Goal: Information Seeking & Learning: Understand process/instructions

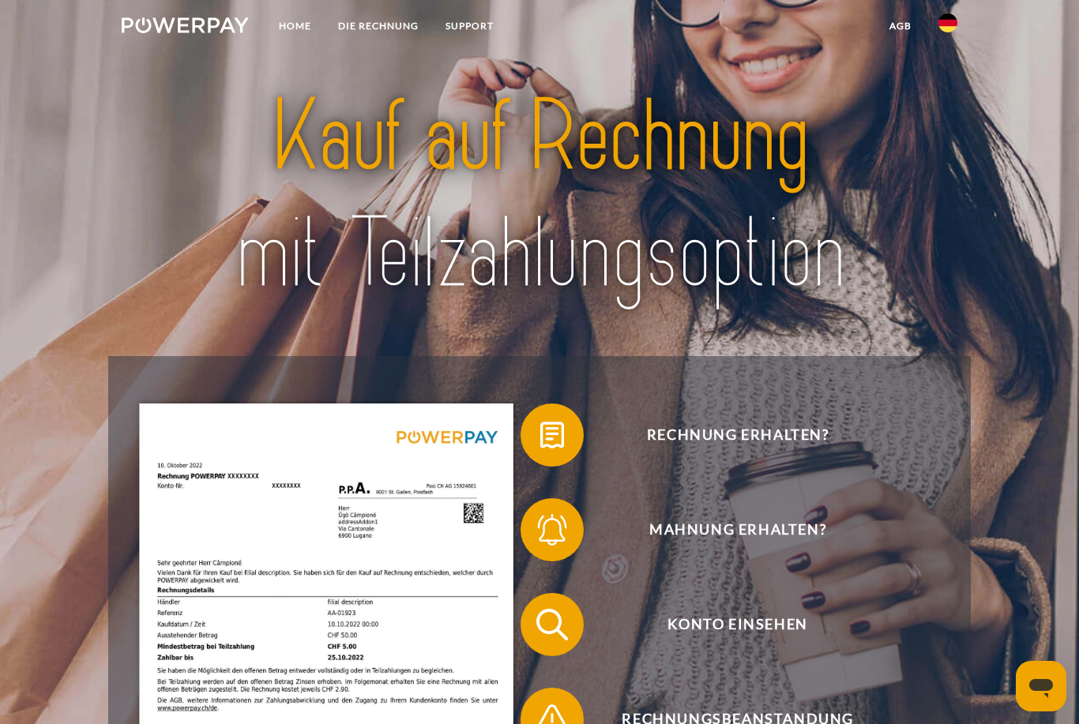
click at [953, 25] on img at bounding box center [947, 22] width 19 height 19
click at [945, 116] on img at bounding box center [947, 114] width 19 height 19
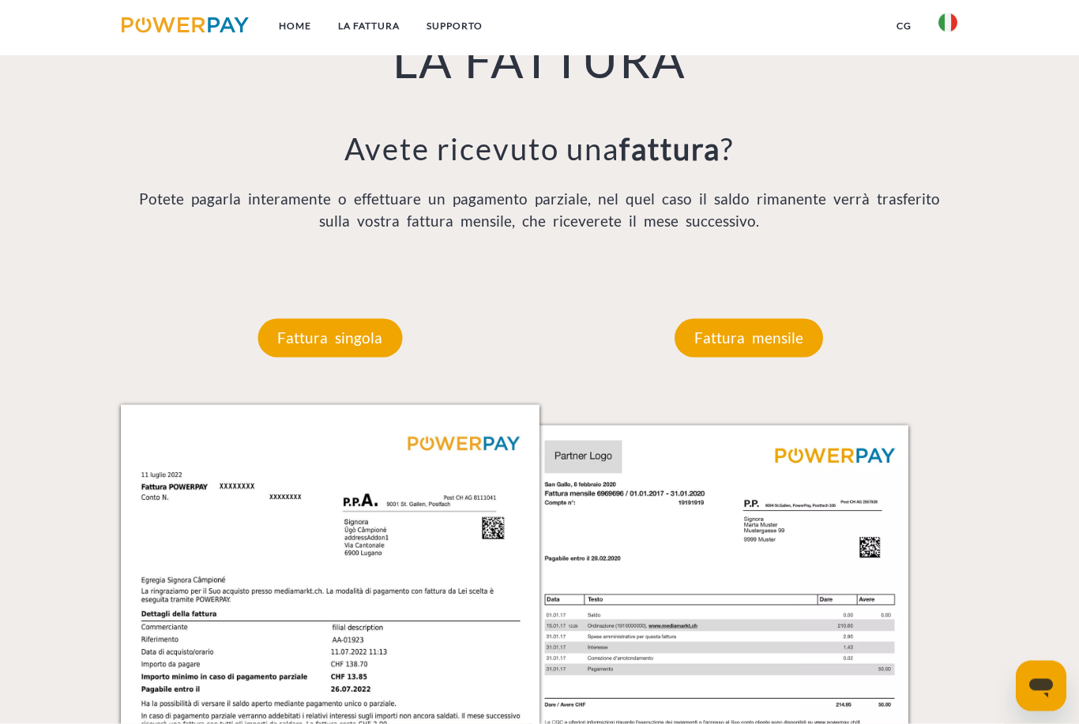
scroll to position [1192, 0]
click at [773, 356] on p "Fattura mensile" at bounding box center [749, 337] width 149 height 38
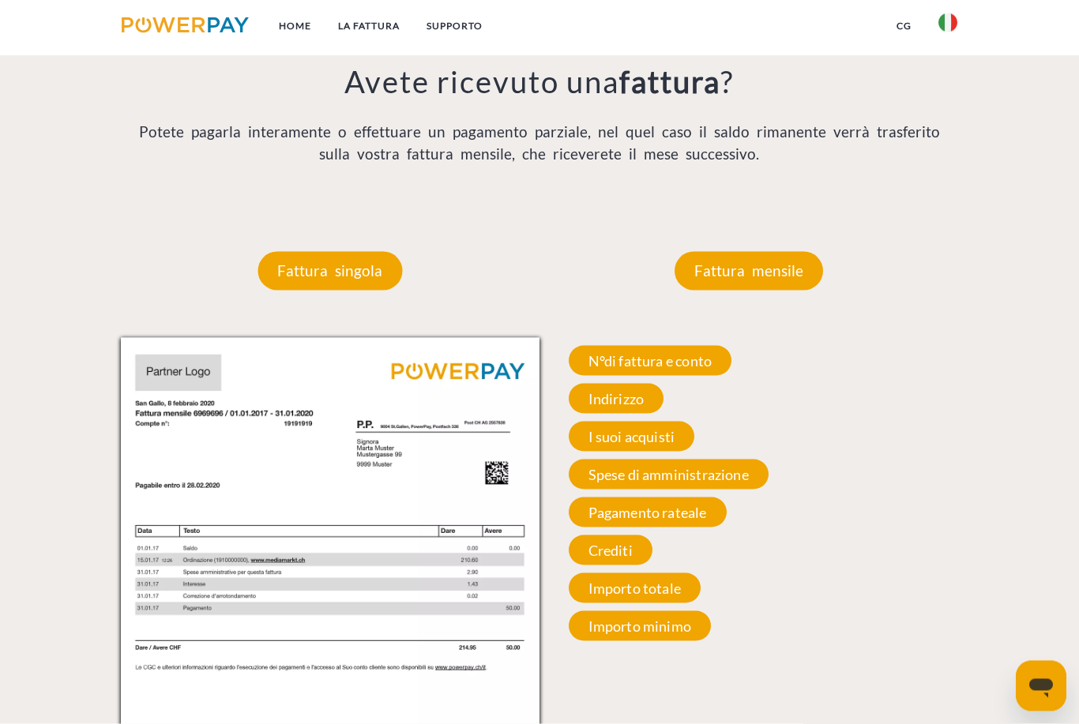
scroll to position [1260, 0]
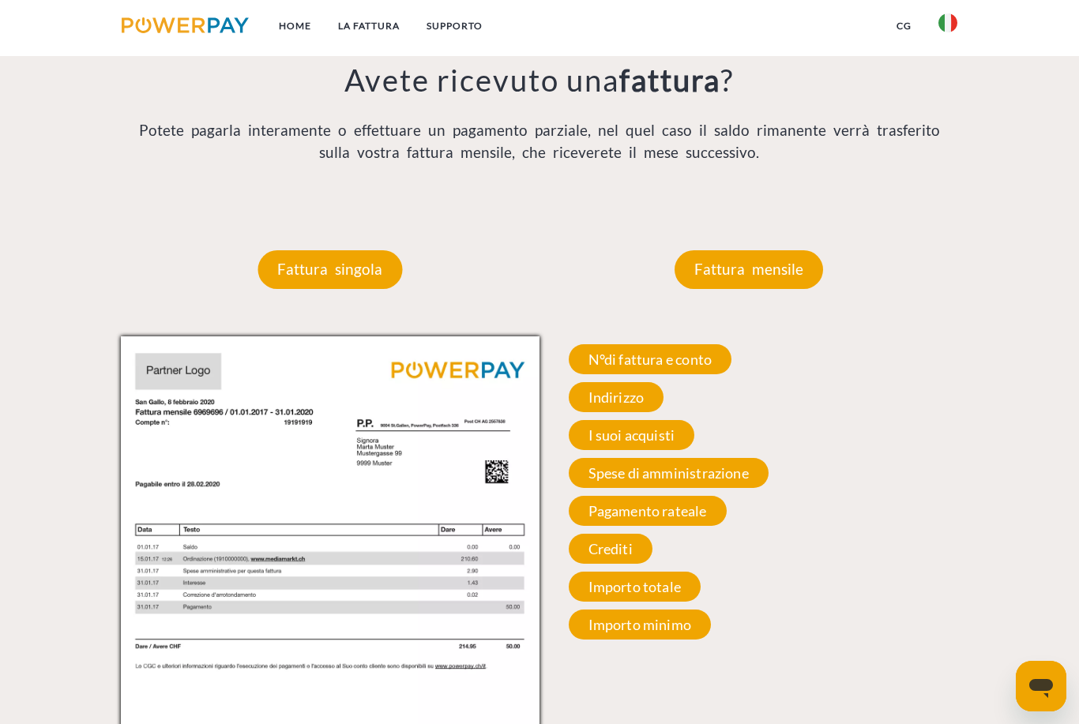
click at [701, 370] on span "N°di fattura e conto" at bounding box center [651, 359] width 164 height 30
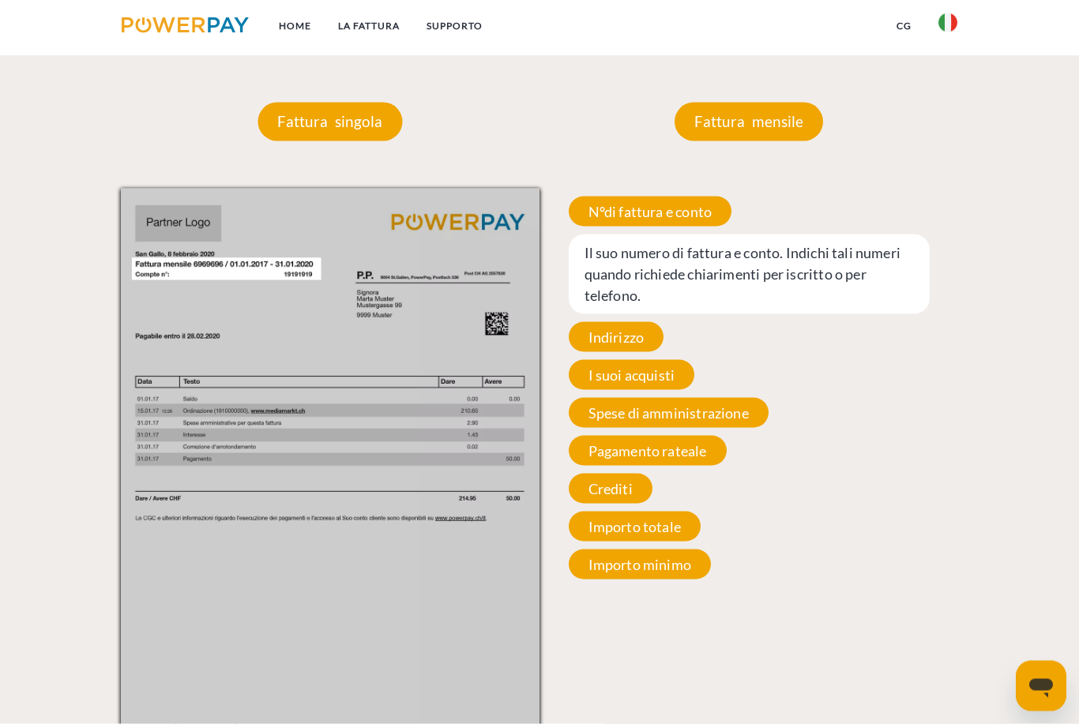
scroll to position [1405, 0]
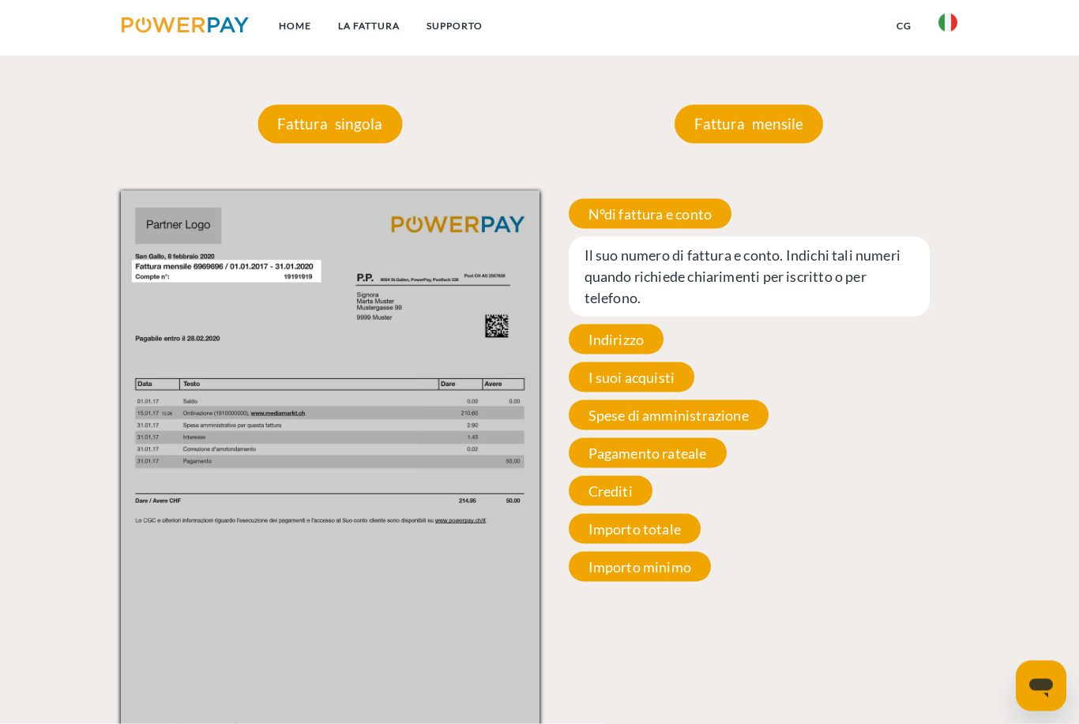
click at [807, 276] on span "Il suo numero di fattura e conto. Indichi tali numeri quando richiede chiarimen…" at bounding box center [749, 277] width 361 height 80
click at [775, 269] on span "Il suo numero di fattura e conto. Indichi tali numeri quando richiede chiarimen…" at bounding box center [749, 277] width 361 height 80
click at [754, 278] on span "Il suo numero di fattura e conto. Indichi tali numeri quando richiede chiarimen…" at bounding box center [749, 277] width 361 height 80
click at [837, 292] on span "Il suo numero di fattura e conto. Indichi tali numeri quando richiede chiarimen…" at bounding box center [749, 277] width 361 height 80
click at [675, 536] on span "Importo totale" at bounding box center [635, 529] width 133 height 30
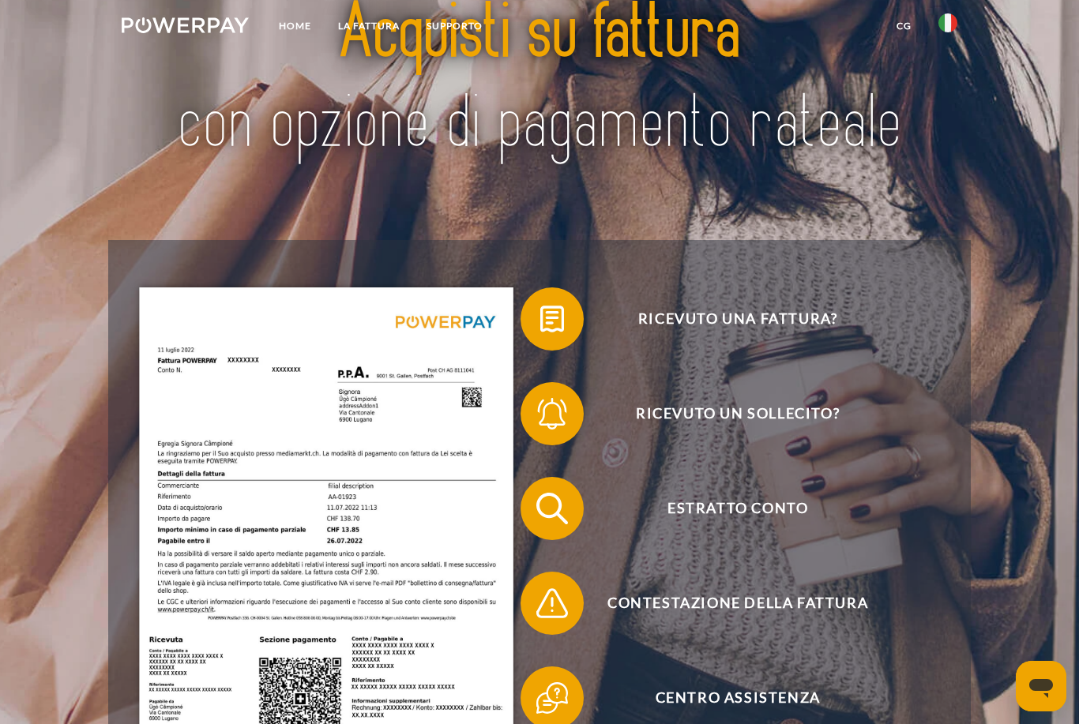
scroll to position [0, 0]
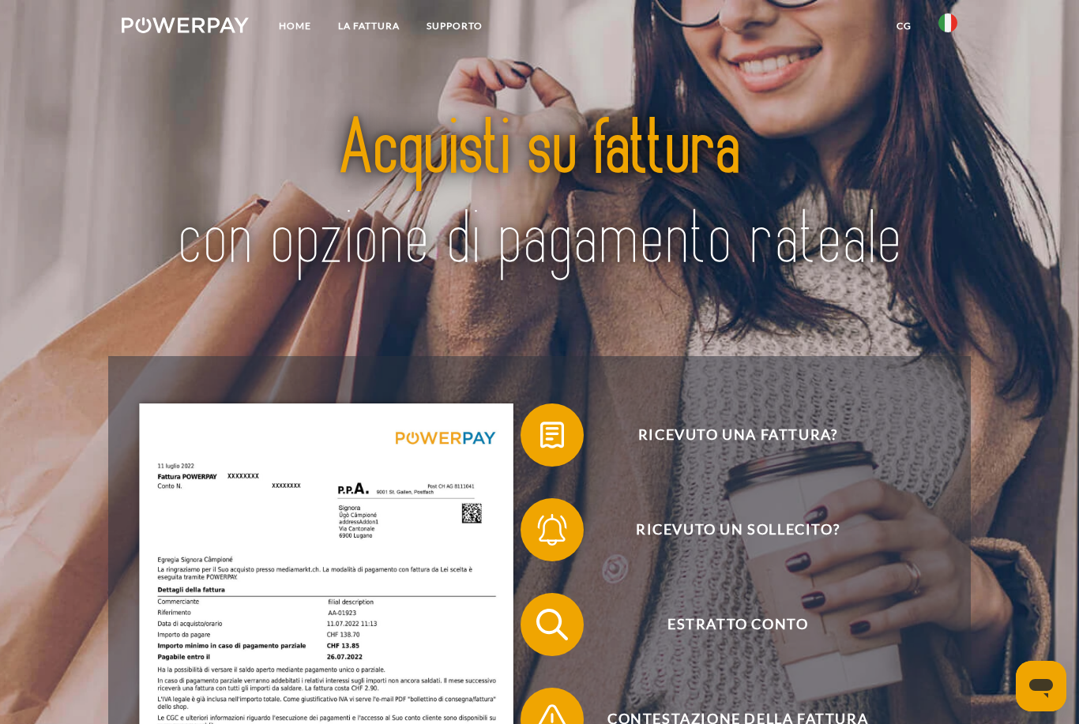
click at [906, 28] on link "CG" at bounding box center [904, 26] width 42 height 28
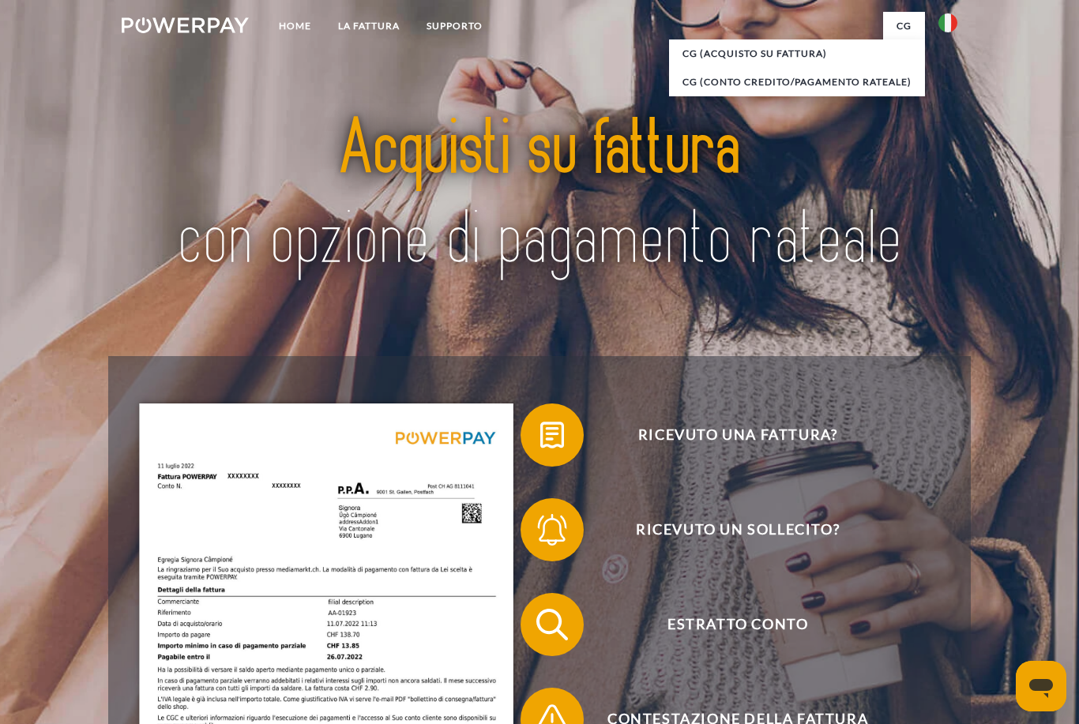
click at [375, 24] on link "LA FATTURA" at bounding box center [369, 26] width 88 height 28
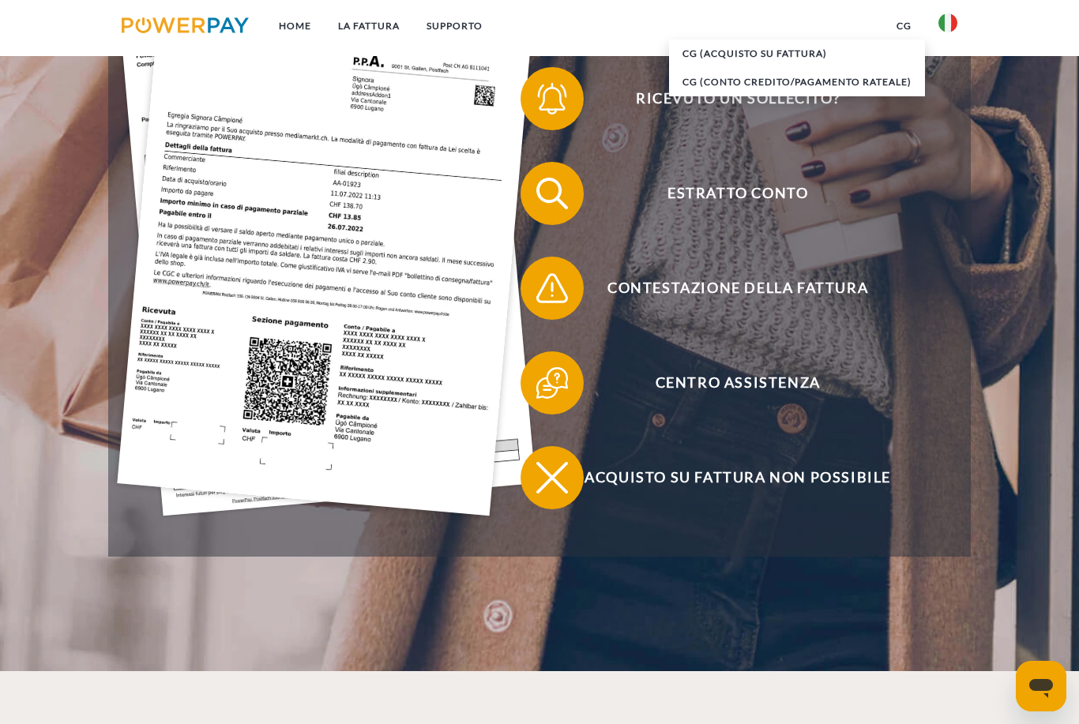
scroll to position [1113, 0]
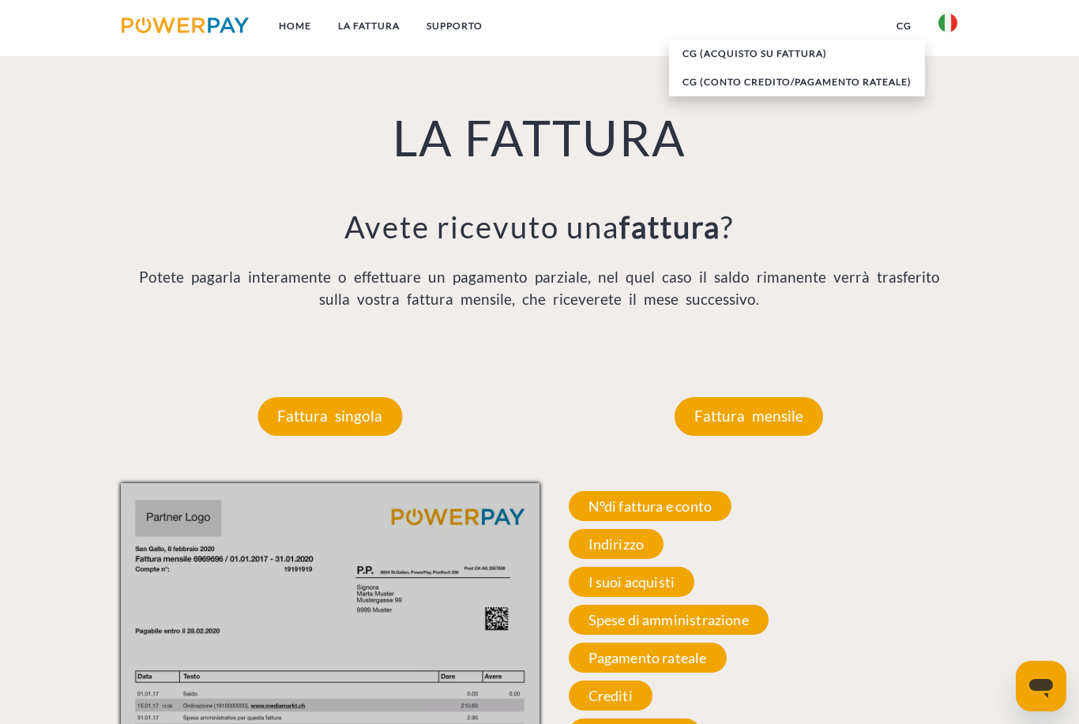
click at [762, 416] on p "Fattura mensile" at bounding box center [749, 416] width 149 height 38
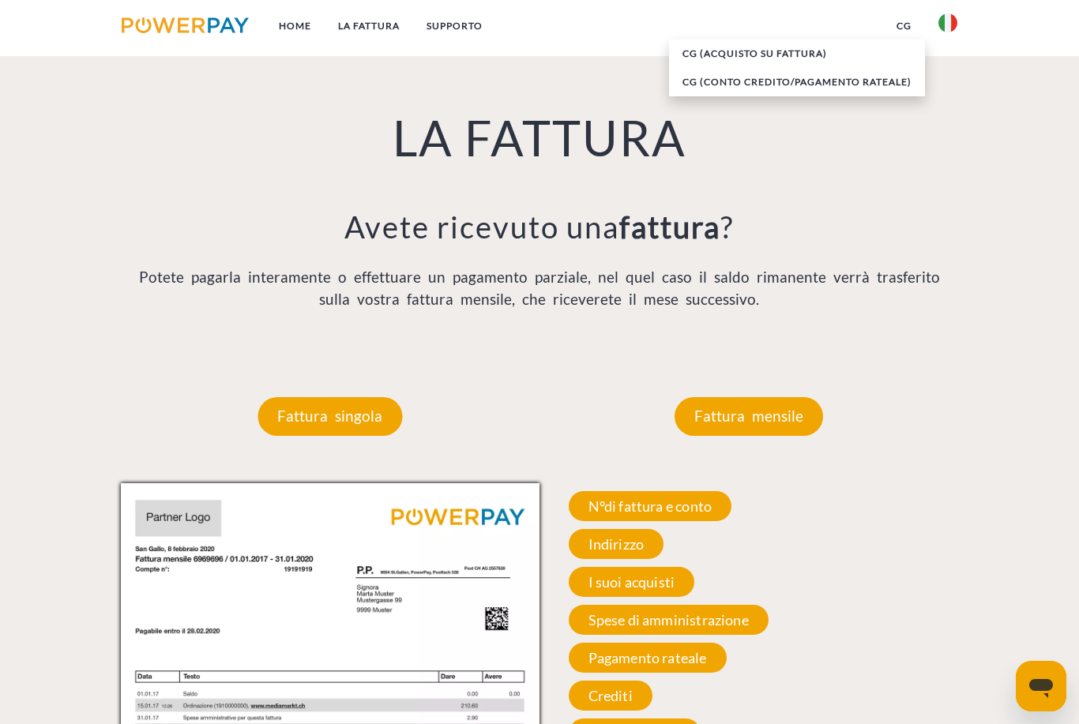
click at [750, 423] on p "Fattura mensile" at bounding box center [749, 416] width 149 height 38
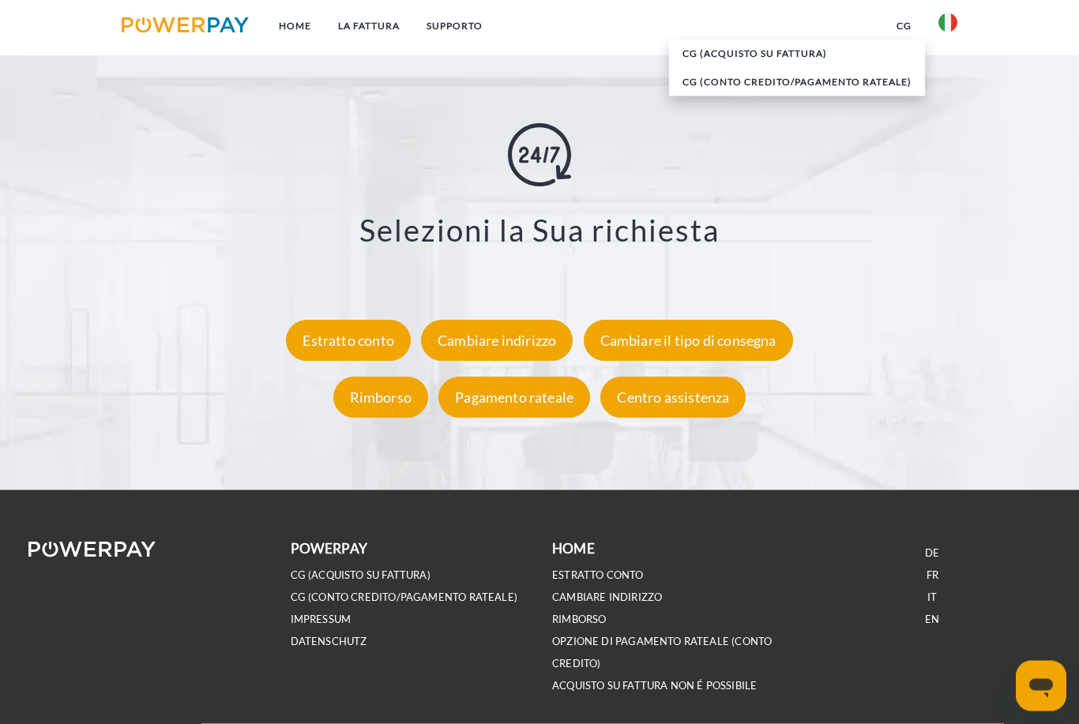
scroll to position [2725, 0]
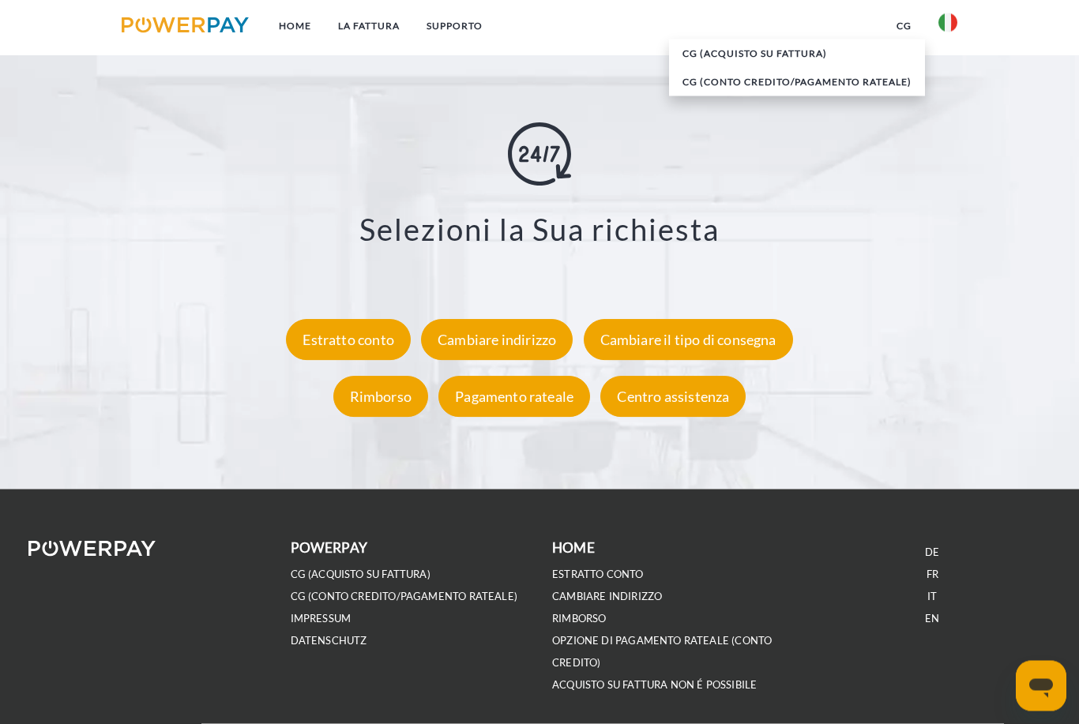
click at [324, 344] on div "Estratto conto" at bounding box center [348, 340] width 125 height 41
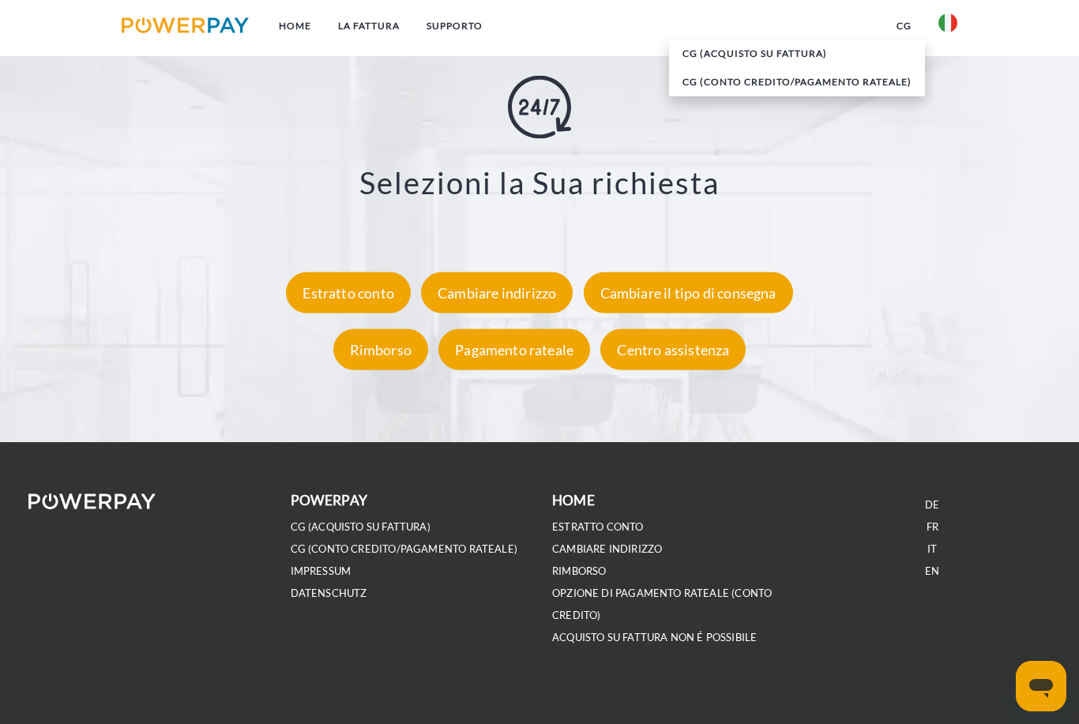
scroll to position [2777, 0]
